Goal: Information Seeking & Learning: Find specific fact

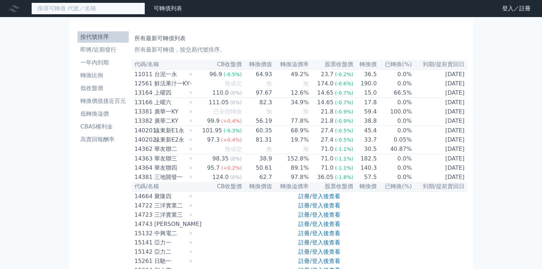
click at [105, 7] on input at bounding box center [88, 8] width 114 height 12
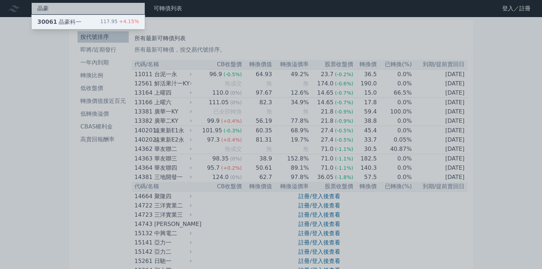
type input "晶豪"
click at [94, 21] on div "30061 晶豪科一 117.95 +4.15%" at bounding box center [88, 22] width 113 height 14
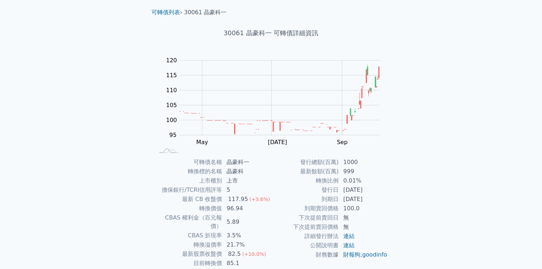
scroll to position [57, 0]
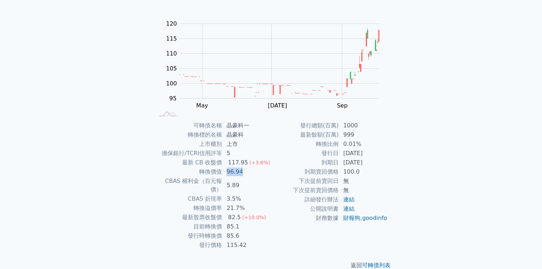
drag, startPoint x: 228, startPoint y: 172, endPoint x: 256, endPoint y: 173, distance: 28.5
click at [256, 173] on td "96.94" at bounding box center [246, 171] width 49 height 9
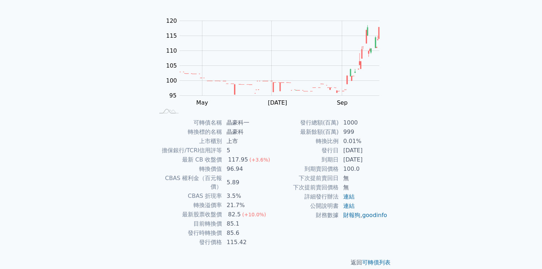
scroll to position [60, 0]
drag, startPoint x: 222, startPoint y: 208, endPoint x: 236, endPoint y: 215, distance: 15.3
click at [236, 215] on tbody "可轉債名稱 晶豪科一 轉換標的名稱 晶豪科 上市櫃別 上市 擔保銀行/TCRI信用評等 5 最新 CB 收盤價 117.95 (+3.6%) 轉換價值 96.…" at bounding box center [212, 181] width 117 height 129
click at [236, 218] on td "85.1" at bounding box center [246, 222] width 49 height 9
drag, startPoint x: 223, startPoint y: 217, endPoint x: 242, endPoint y: 218, distance: 18.9
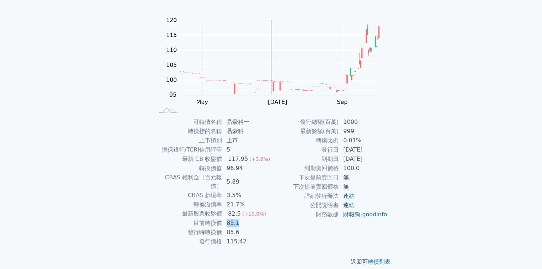
click at [242, 218] on td "85.1" at bounding box center [246, 222] width 49 height 9
drag, startPoint x: 227, startPoint y: 214, endPoint x: 239, endPoint y: 214, distance: 12.5
click at [239, 218] on td "85.1" at bounding box center [246, 222] width 49 height 9
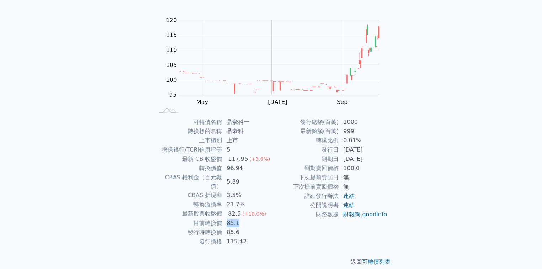
drag, startPoint x: 239, startPoint y: 213, endPoint x: 222, endPoint y: 216, distance: 17.3
click at [222, 218] on tr "目前轉換價 85.1" at bounding box center [212, 222] width 117 height 9
click at [228, 218] on td "85.1" at bounding box center [246, 222] width 49 height 9
